Goal: Information Seeking & Learning: Learn about a topic

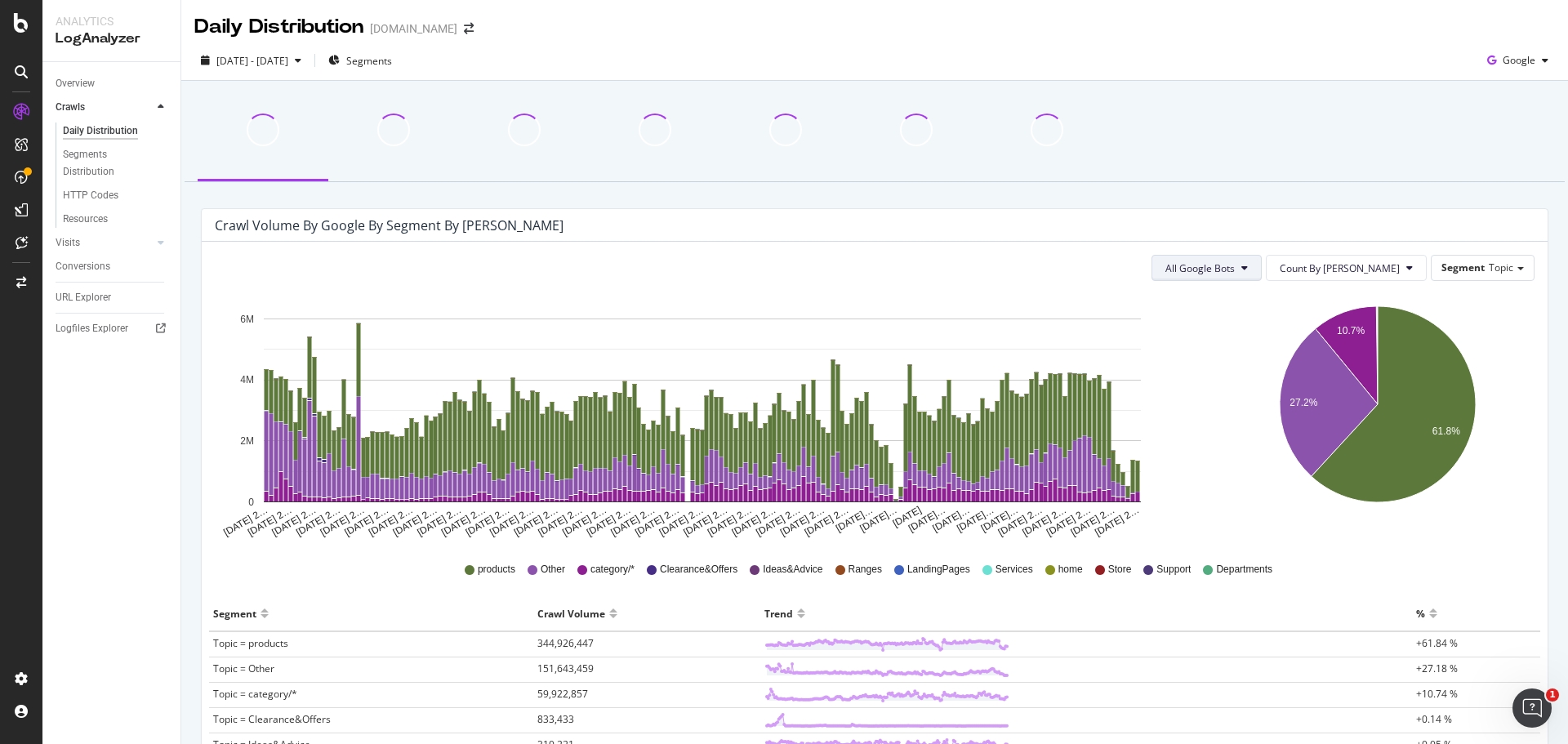
click at [1235, 269] on span "All Google Bots" at bounding box center [1201, 268] width 70 height 14
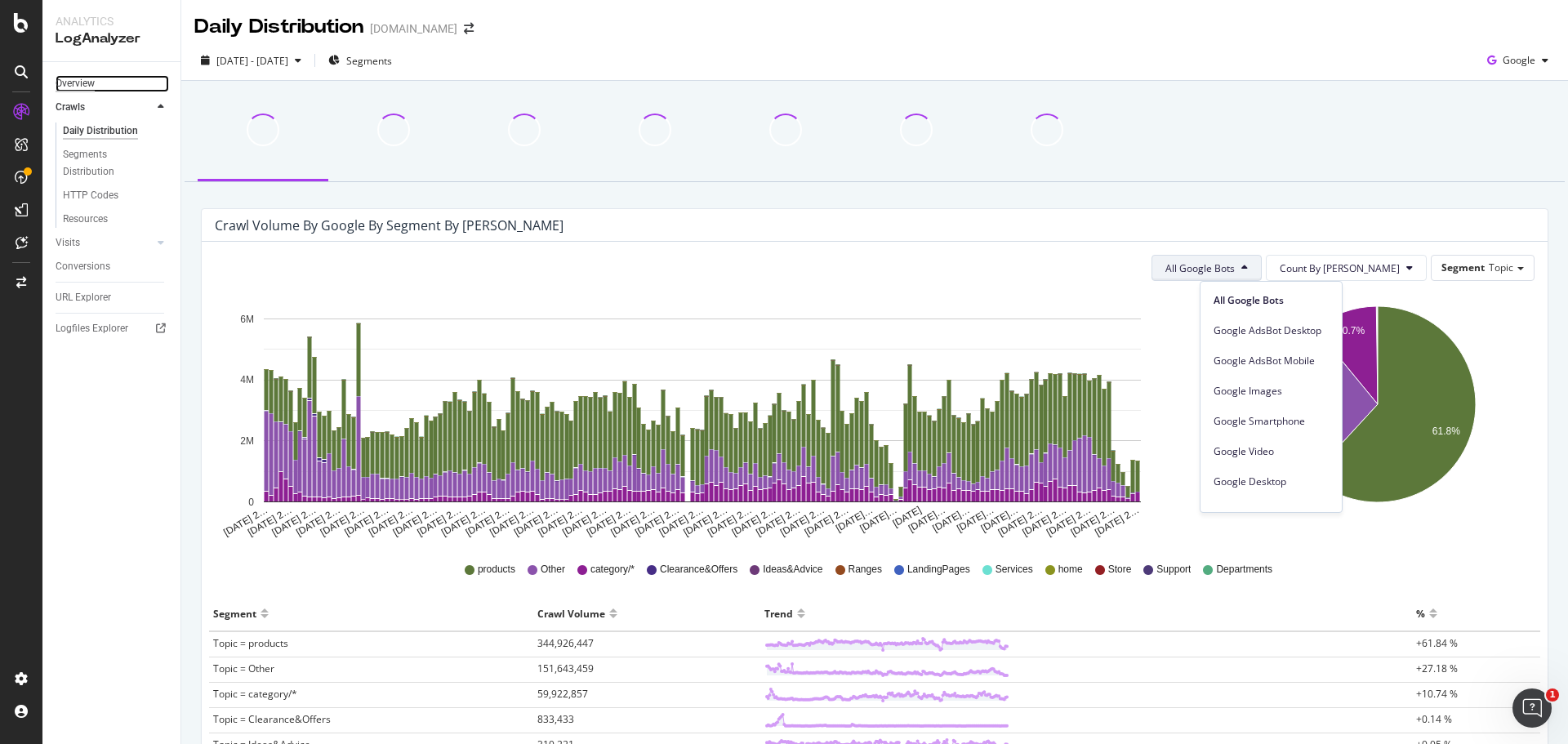
click at [82, 79] on div "Overview" at bounding box center [75, 83] width 39 height 17
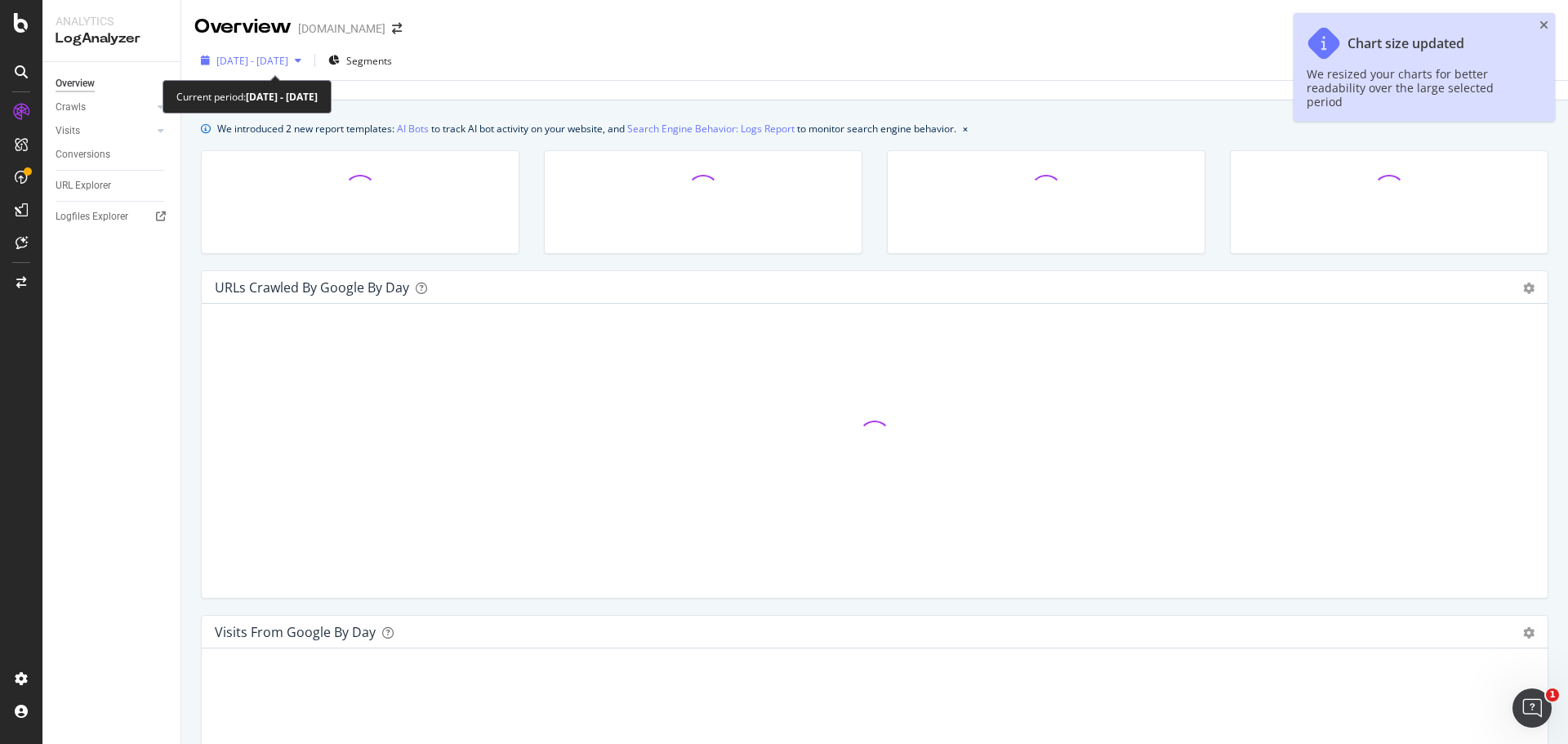
click at [281, 68] on div "[DATE] - [DATE]" at bounding box center [251, 60] width 114 height 25
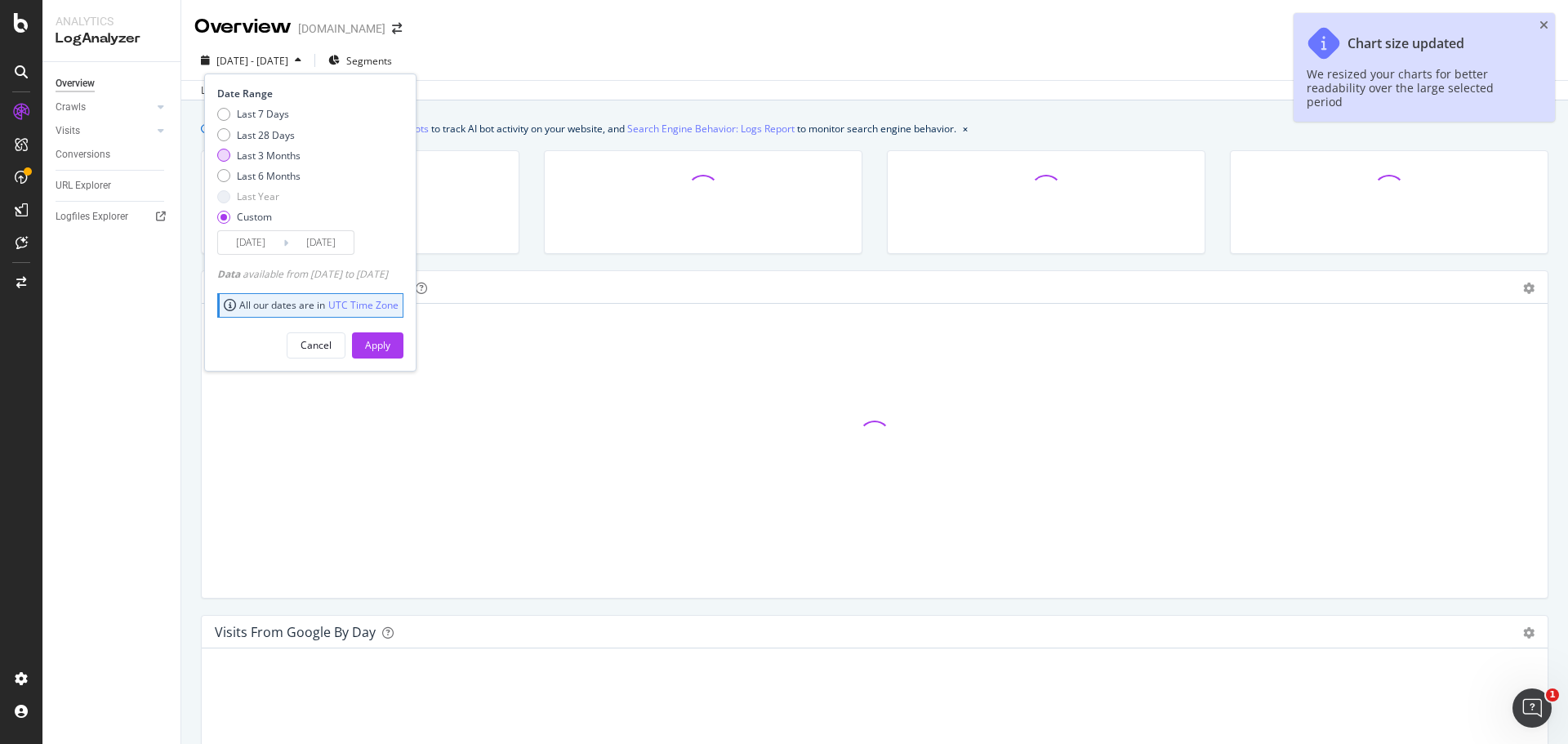
click at [253, 162] on div "Last 7 Days Last 28 Days Last 3 Months Last 6 Months Last Year Custom" at bounding box center [258, 169] width 83 height 124
click at [257, 161] on div "Last 3 Months" at bounding box center [269, 155] width 64 height 14
type input "2025/05/27"
type input "2025/08/26"
click at [390, 340] on div "Apply" at bounding box center [378, 345] width 26 height 14
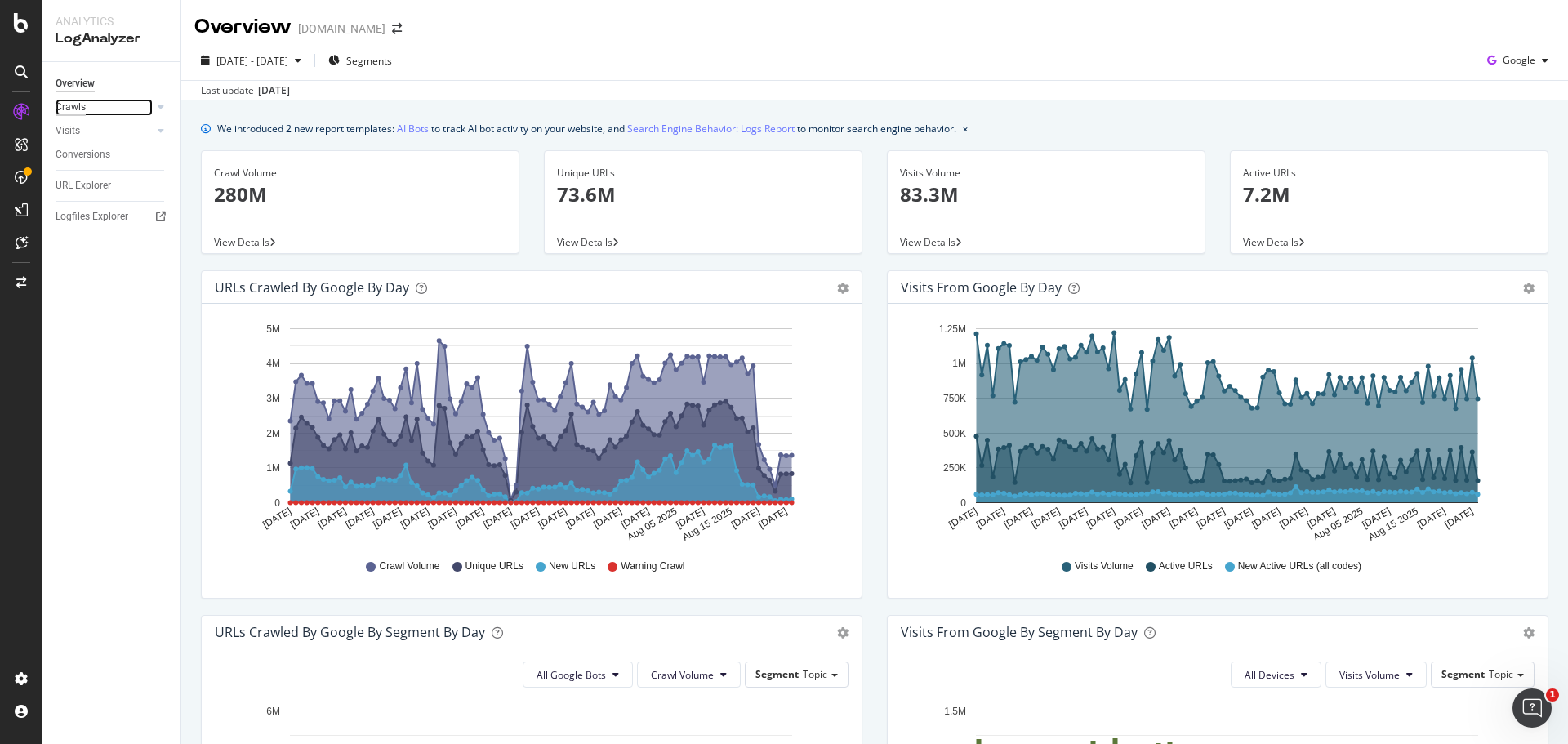
click at [83, 106] on div "Crawls" at bounding box center [71, 107] width 30 height 17
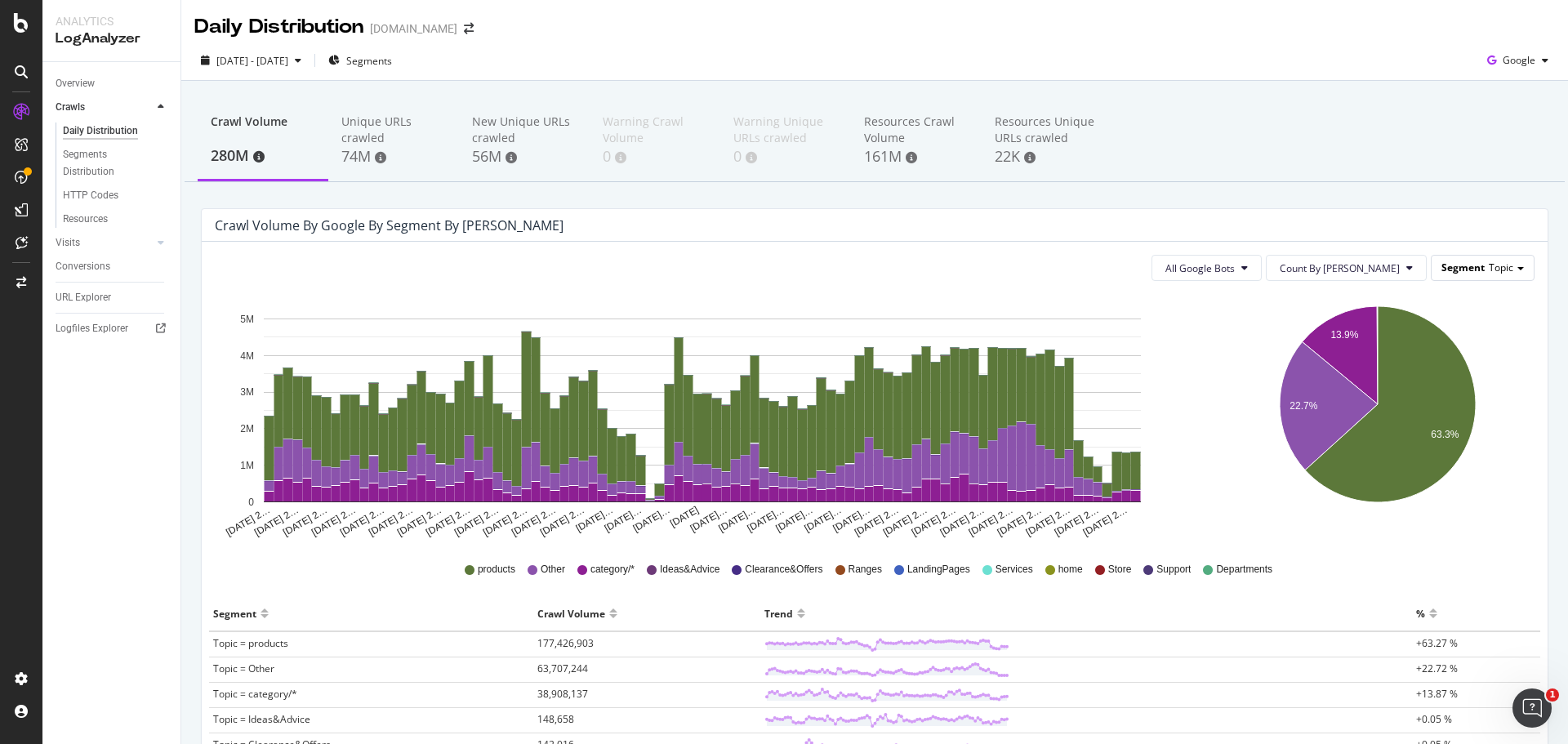
click at [1443, 274] on span "Segment" at bounding box center [1463, 267] width 43 height 14
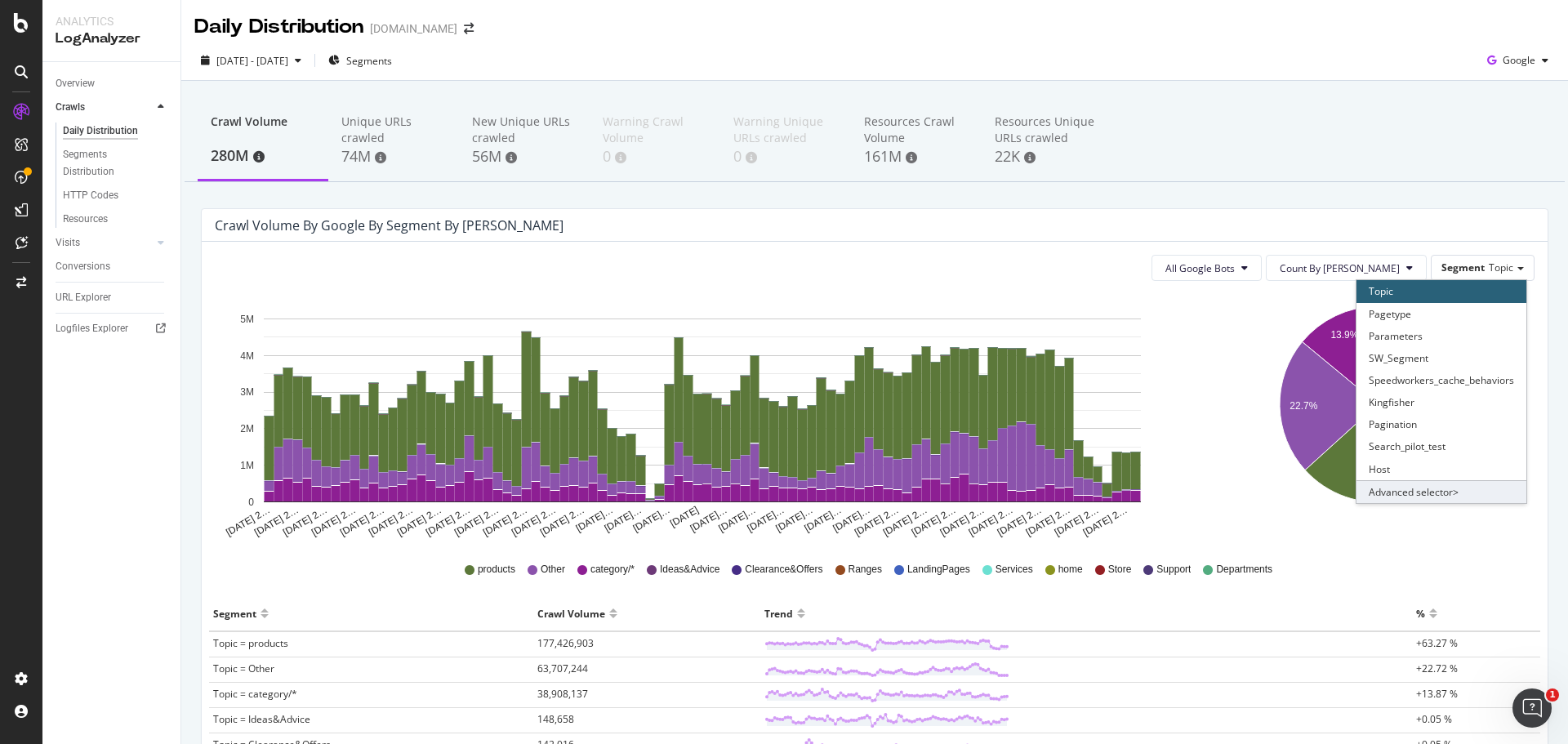
click at [1399, 502] on div "Advanced selector >" at bounding box center [1441, 491] width 169 height 23
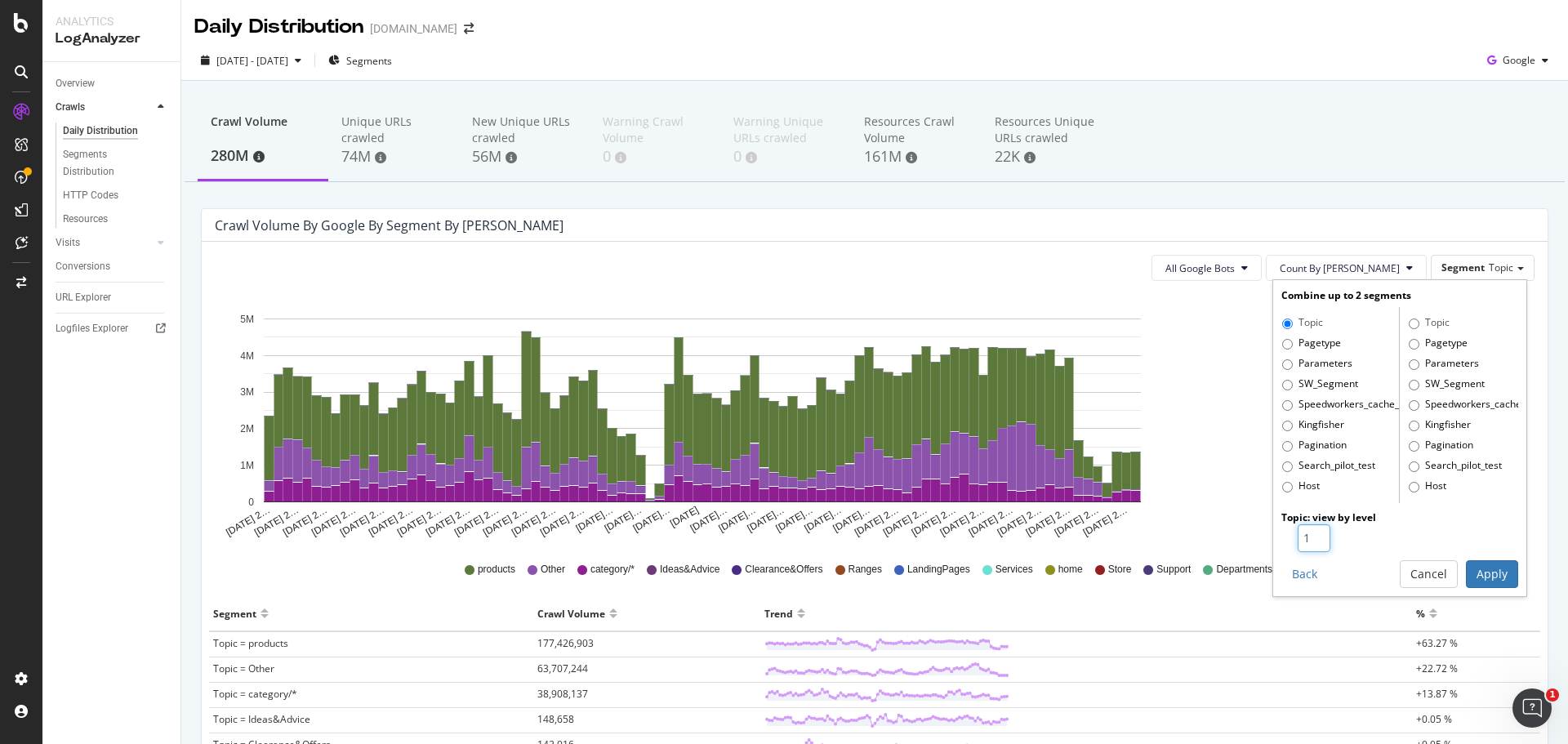
click at [1311, 528] on input "1" at bounding box center [1314, 539] width 33 height 27
click at [1299, 341] on label "Pagetype" at bounding box center [1312, 345] width 59 height 16
click at [1293, 341] on input "Pagetype" at bounding box center [1288, 345] width 11 height 11
radio input "true"
radio input "false"
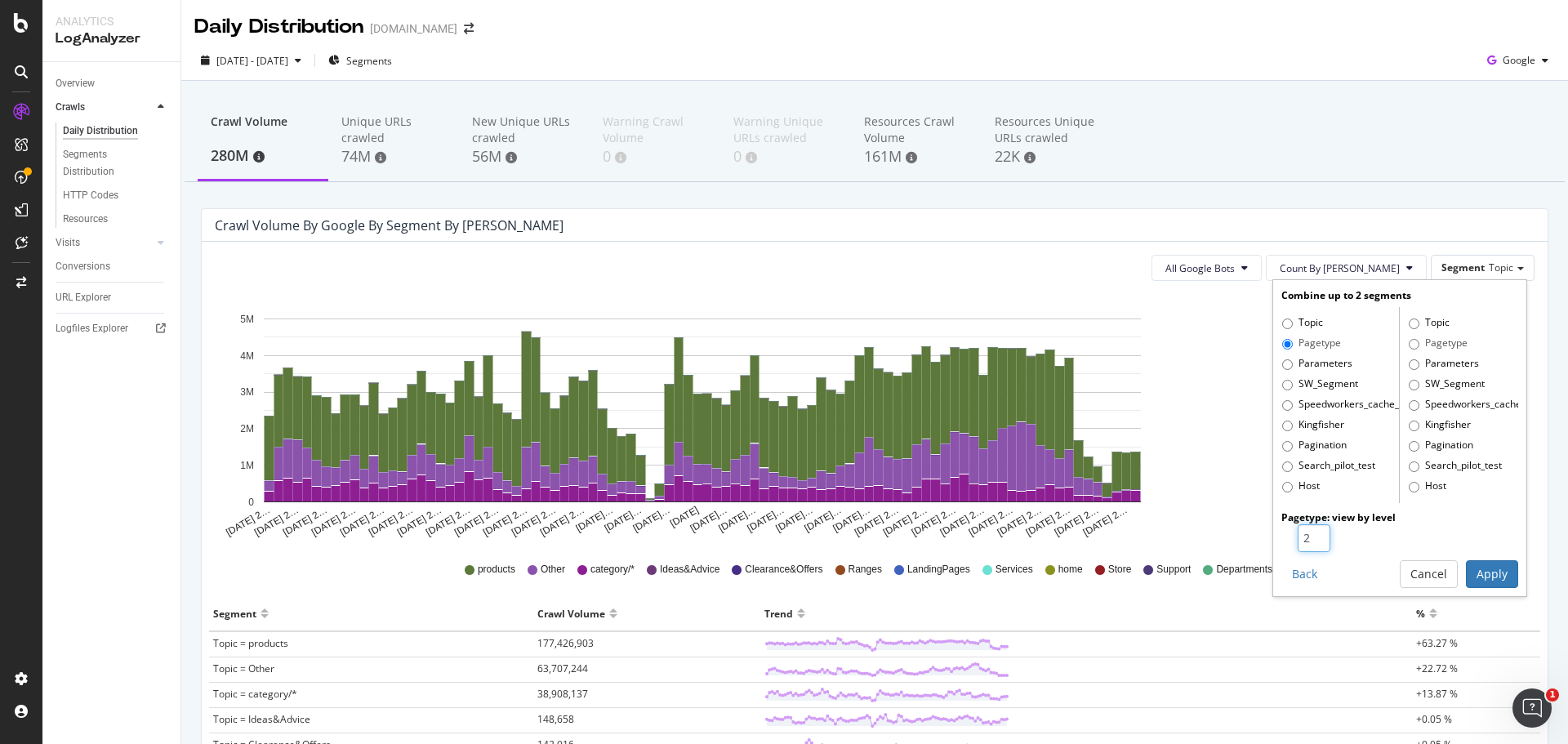
type input "2"
click at [1303, 531] on input "2" at bounding box center [1314, 539] width 33 height 27
click at [1474, 574] on button "Apply" at bounding box center [1492, 574] width 52 height 27
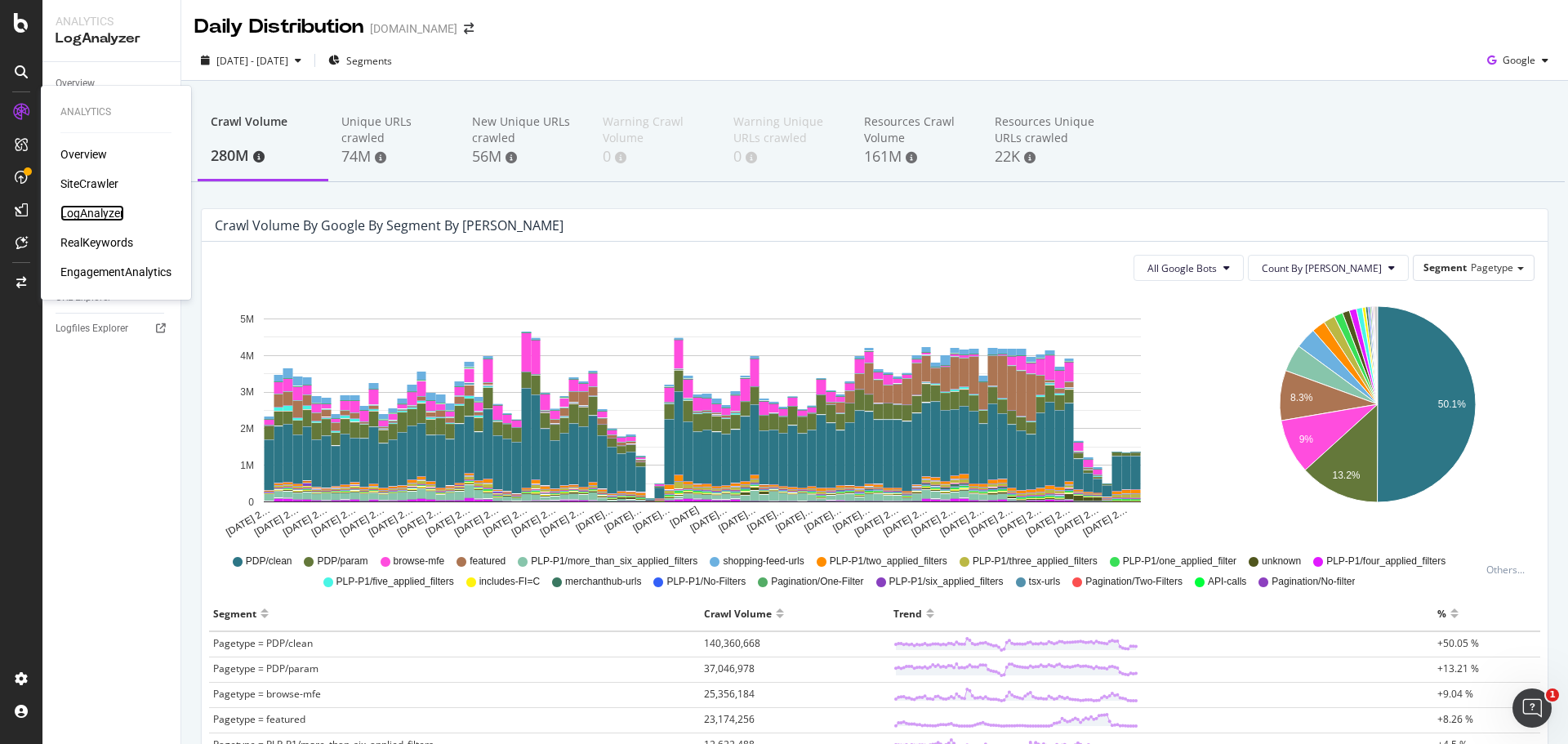
click at [82, 217] on div "LogAnalyzer" at bounding box center [93, 213] width 64 height 16
